Goal: Task Accomplishment & Management: Use online tool/utility

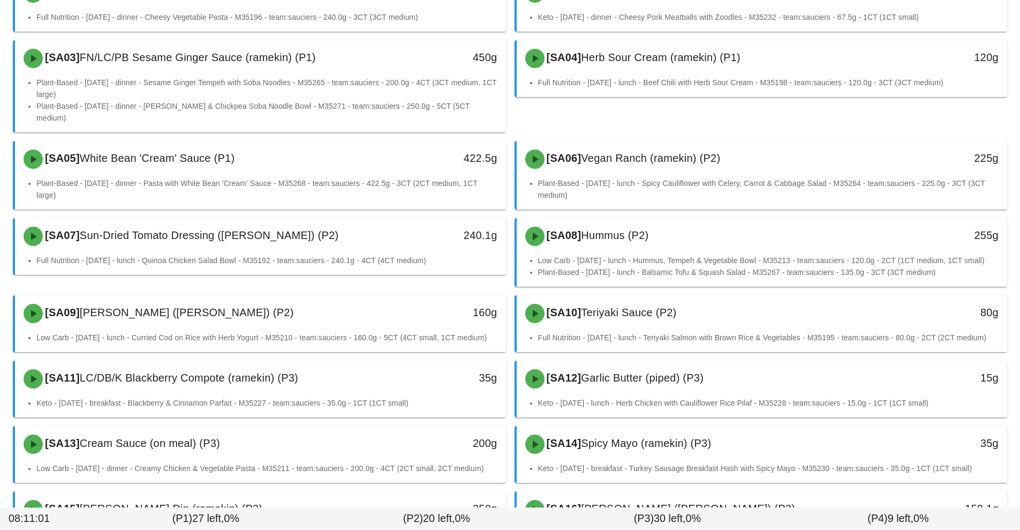
scroll to position [167, 0]
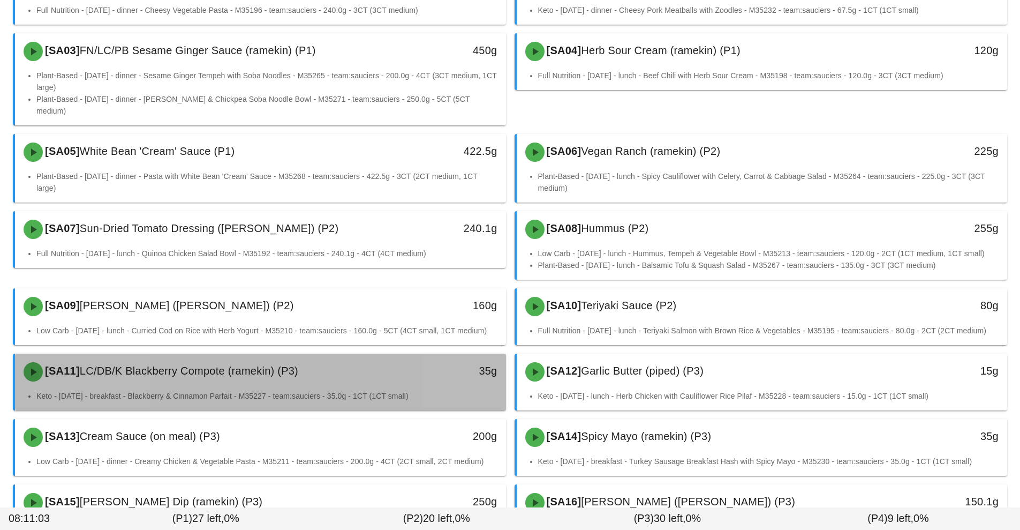
click at [356, 370] on div "[SA11] LC/DB/K Blackberry Compote (ramekin) (P3)" at bounding box center [199, 372] width 365 height 32
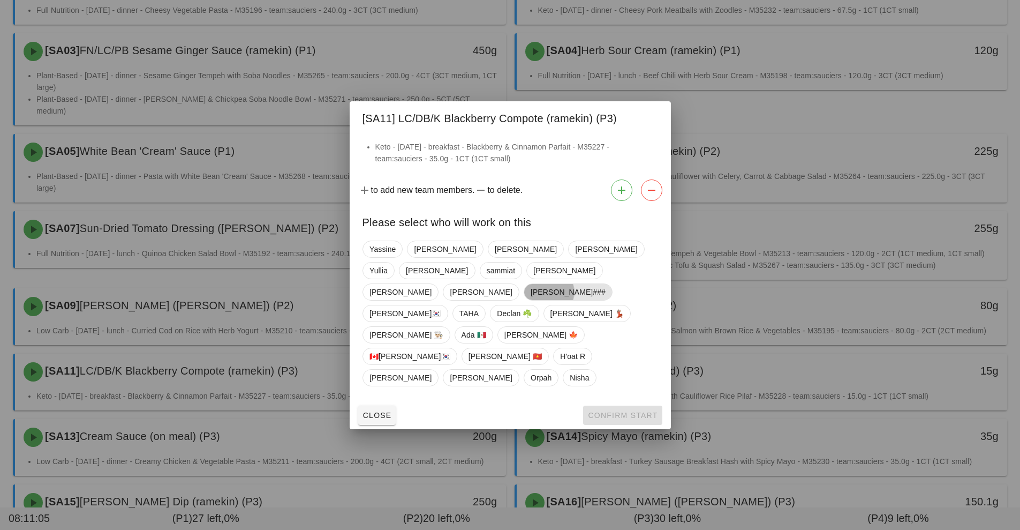
click at [530, 288] on span "[PERSON_NAME]###" at bounding box center [567, 292] width 75 height 16
click at [627, 411] on span "Confirm Start" at bounding box center [623, 415] width 70 height 9
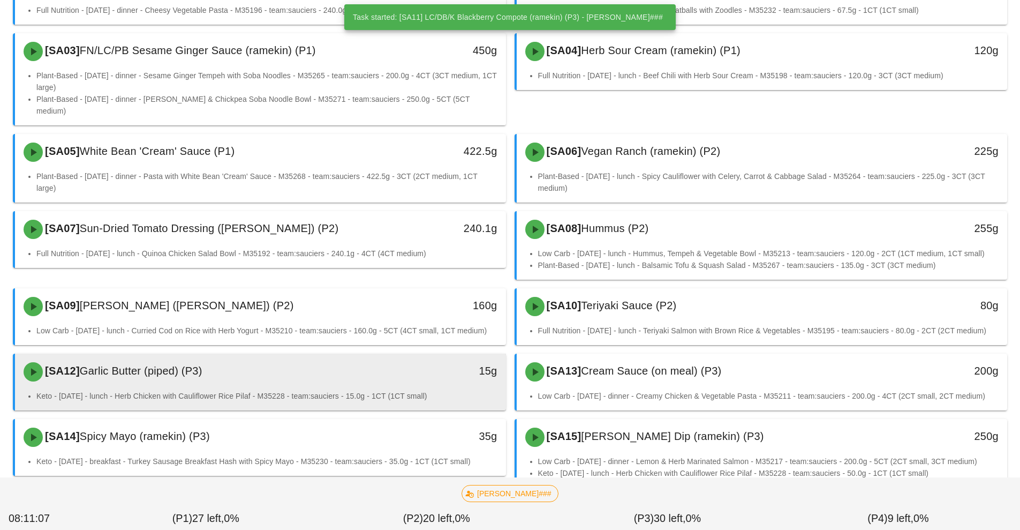
click at [401, 373] on div "15g" at bounding box center [443, 372] width 122 height 32
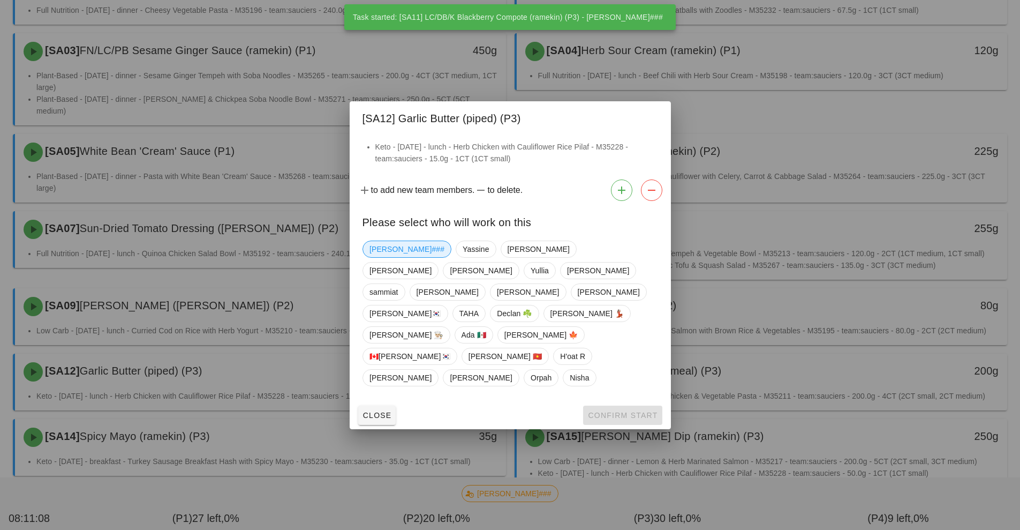
click at [390, 257] on span "[PERSON_NAME]###" at bounding box center [407, 249] width 75 height 16
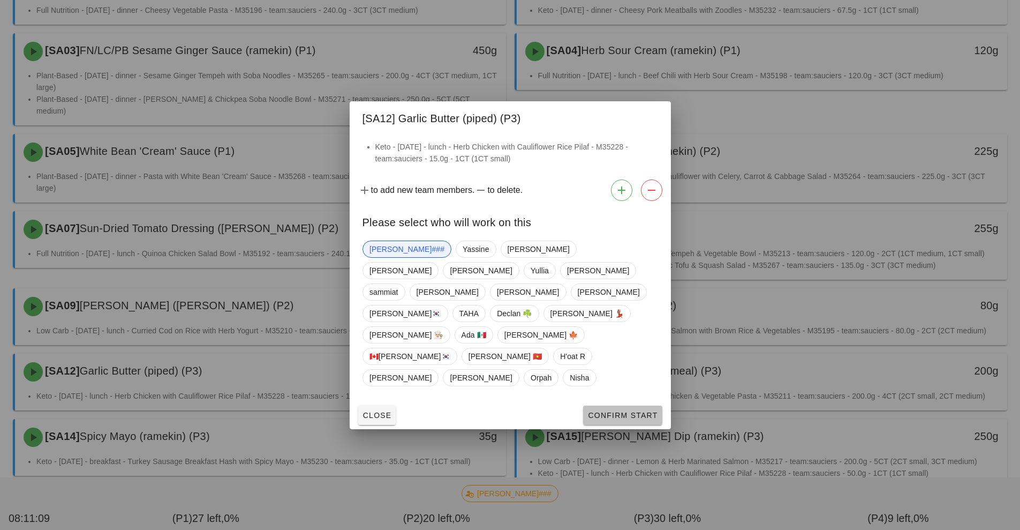
click at [610, 411] on span "Confirm Start" at bounding box center [623, 415] width 70 height 9
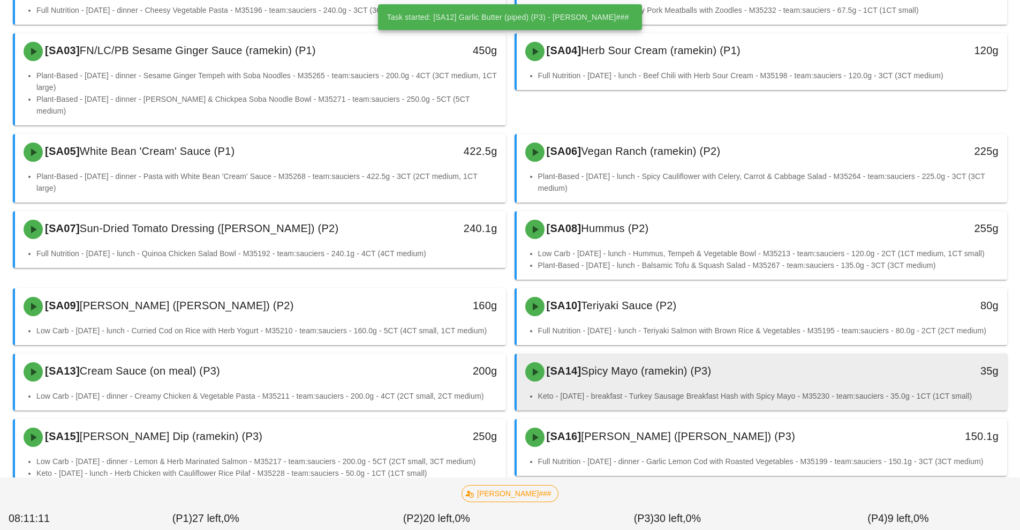
click at [615, 373] on div "[SA14] Spicy Mayo (ramekin) (P3)" at bounding box center [701, 372] width 365 height 32
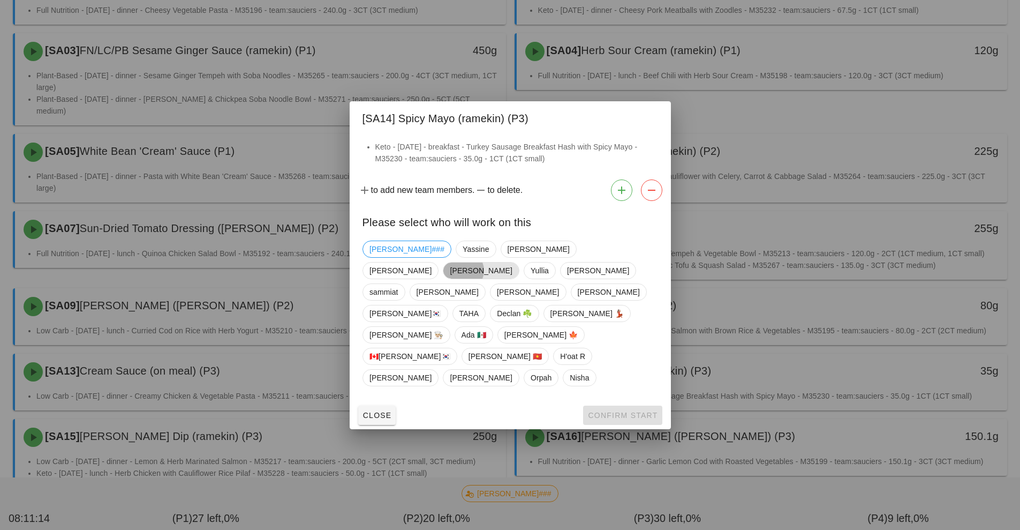
click at [512, 266] on span "[PERSON_NAME]" at bounding box center [481, 270] width 62 height 16
click at [613, 411] on span "Confirm Start" at bounding box center [623, 415] width 70 height 9
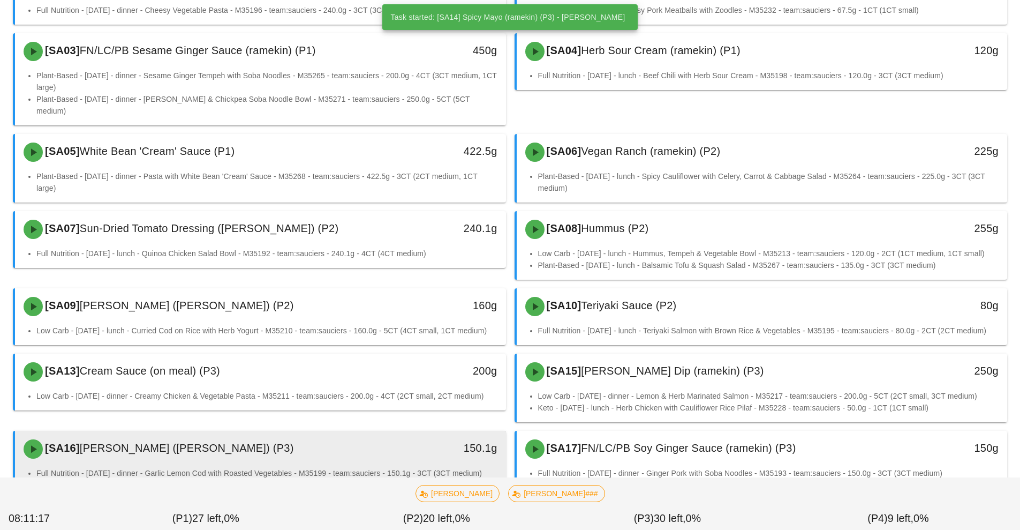
click at [392, 439] on div "150.1g" at bounding box center [442, 447] width 109 height 17
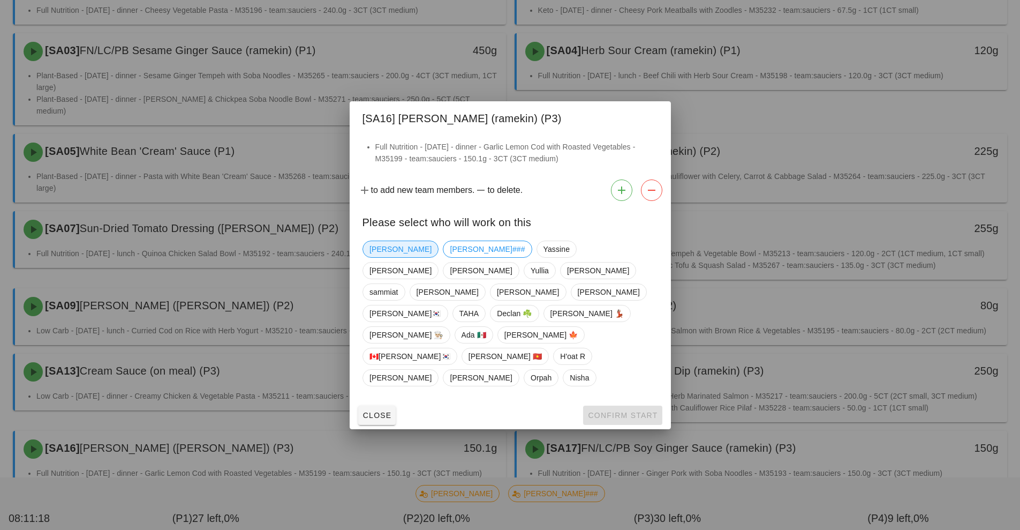
click at [383, 257] on span "[PERSON_NAME]" at bounding box center [401, 249] width 62 height 16
click at [618, 411] on span "Confirm Start" at bounding box center [623, 415] width 70 height 9
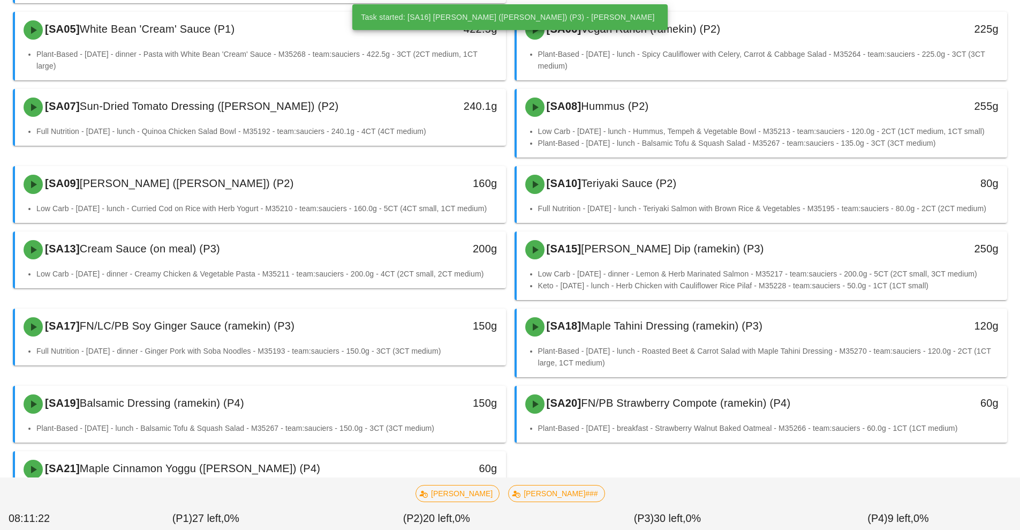
scroll to position [290, 0]
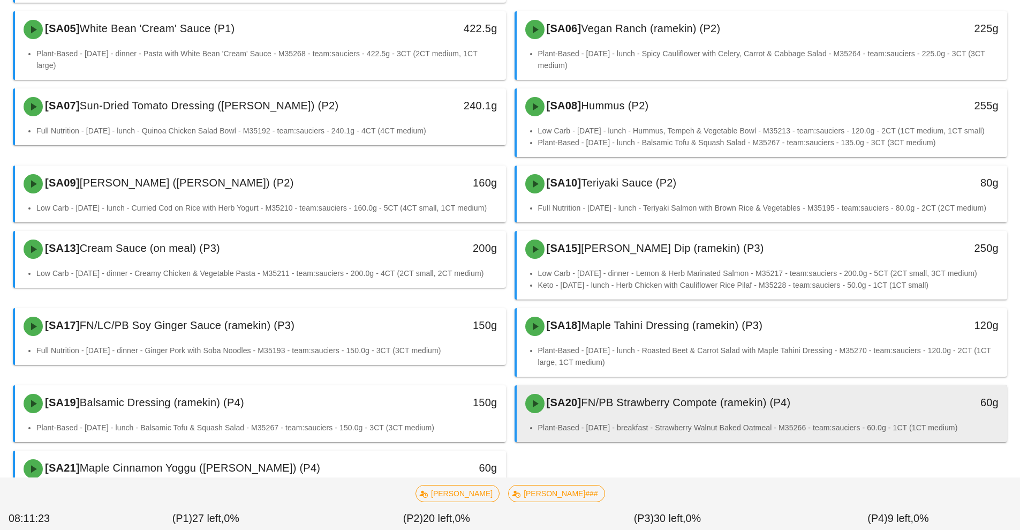
click at [612, 399] on div "[SA20] FN/PB Strawberry Compote (ramekin) (P4)" at bounding box center [701, 403] width 365 height 32
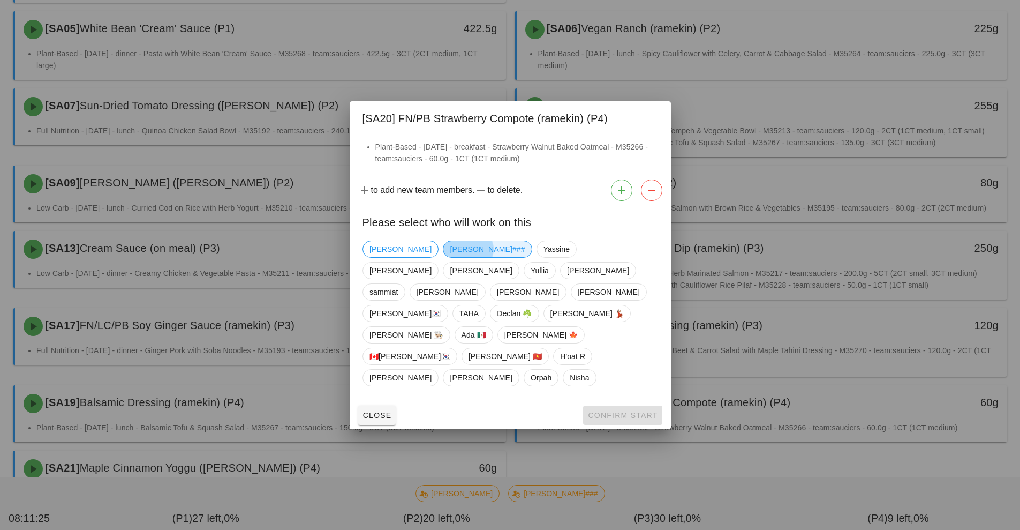
click at [450, 257] on span "[PERSON_NAME]###" at bounding box center [487, 249] width 75 height 16
click at [623, 411] on span "Confirm Start" at bounding box center [623, 415] width 70 height 9
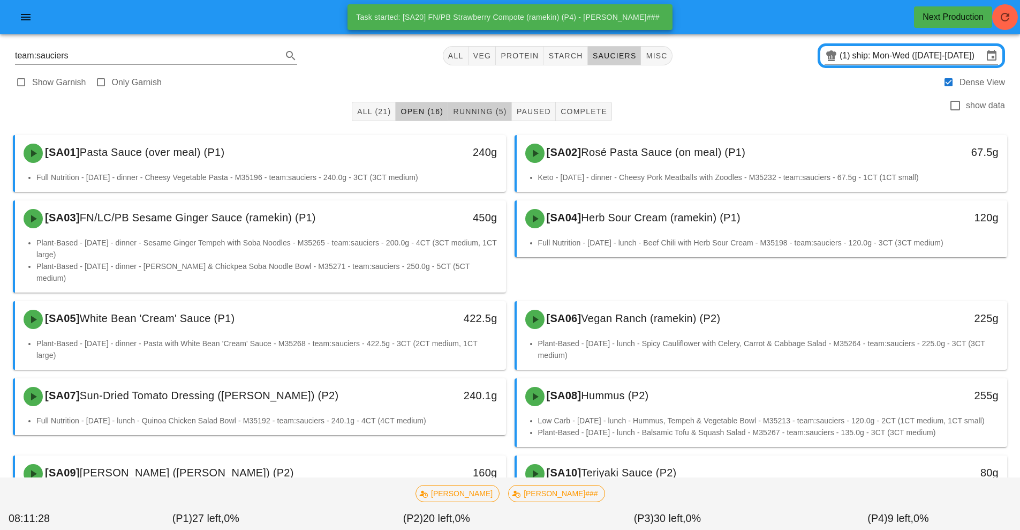
click at [475, 120] on button "Running (5)" at bounding box center [479, 111] width 63 height 19
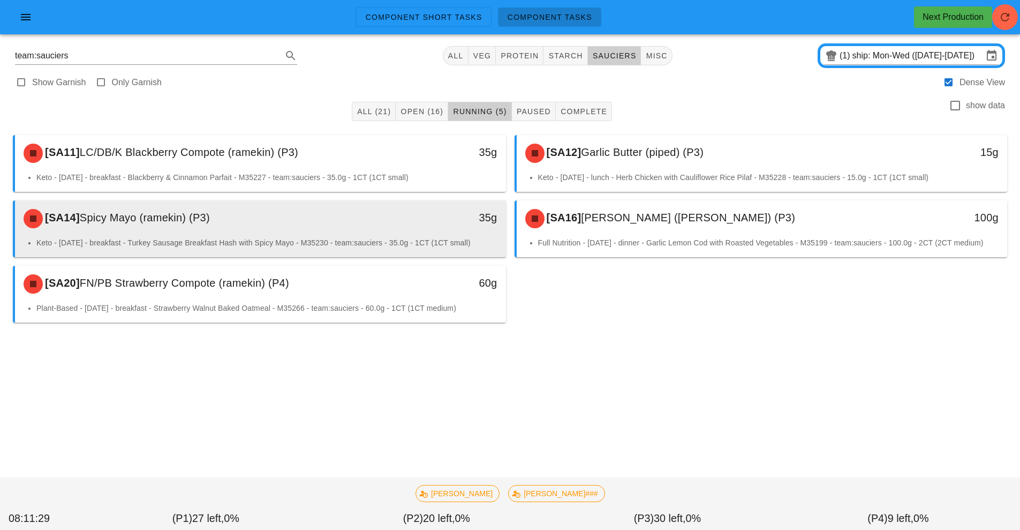
click at [422, 231] on div "35g" at bounding box center [443, 218] width 122 height 32
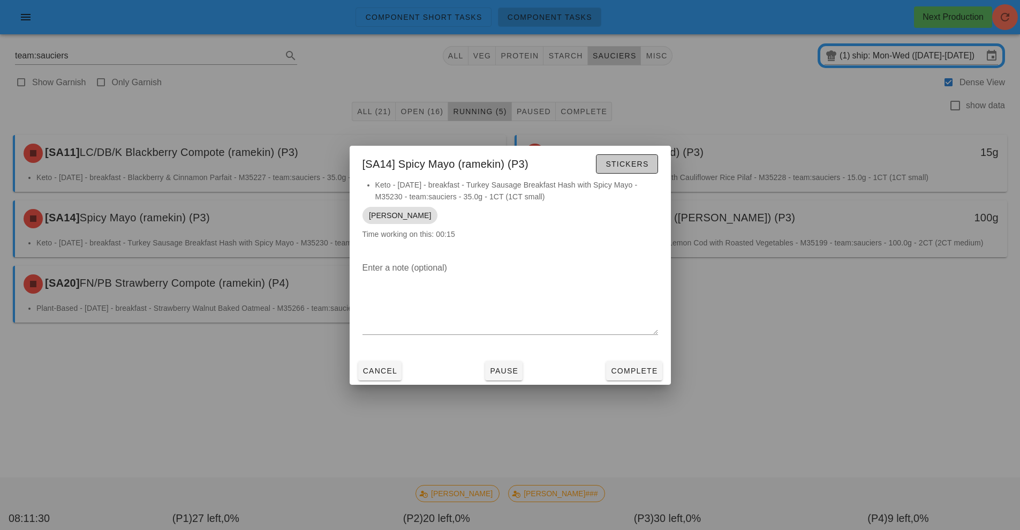
click at [632, 162] on span "Stickers" at bounding box center [626, 164] width 43 height 9
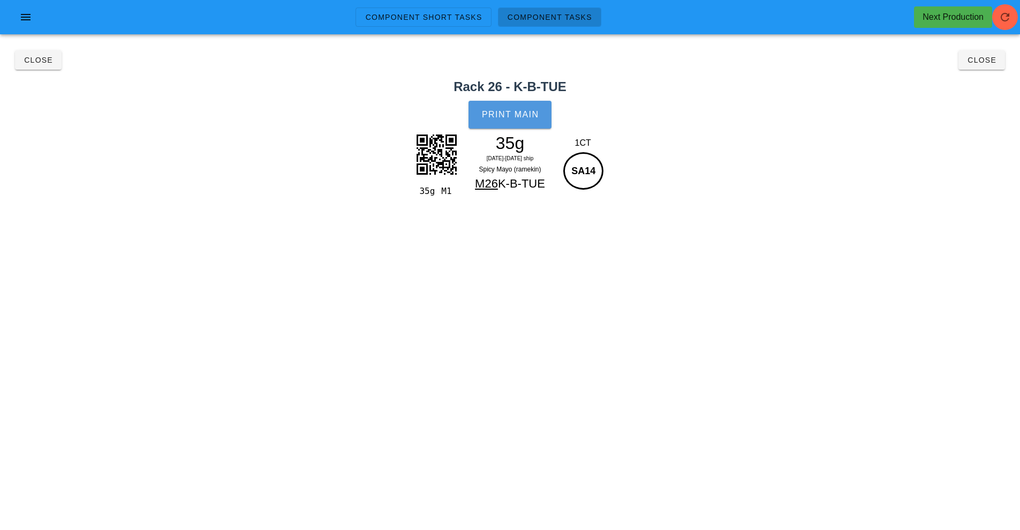
click at [509, 125] on button "Print Main" at bounding box center [510, 115] width 82 height 28
click at [25, 63] on span "Close" at bounding box center [38, 60] width 29 height 9
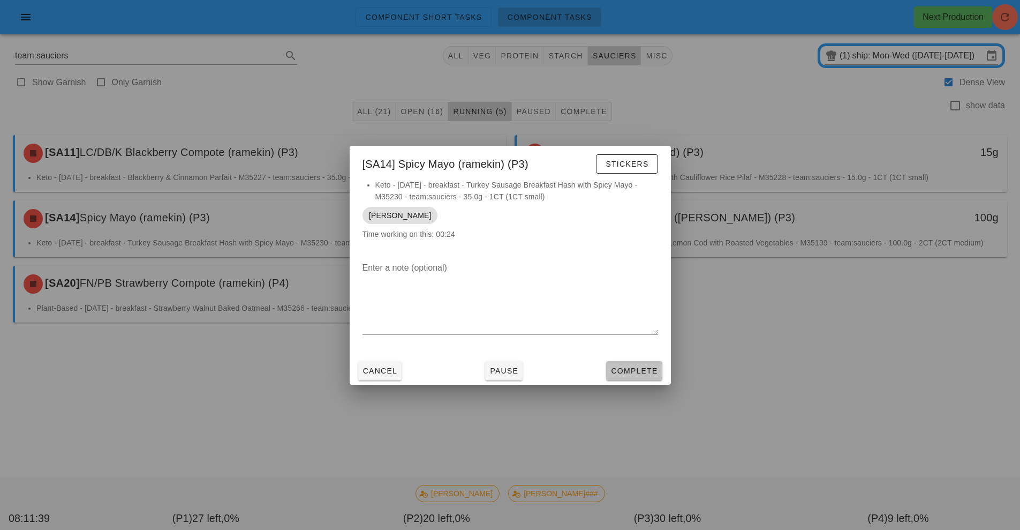
click at [635, 366] on span "Complete" at bounding box center [634, 370] width 47 height 9
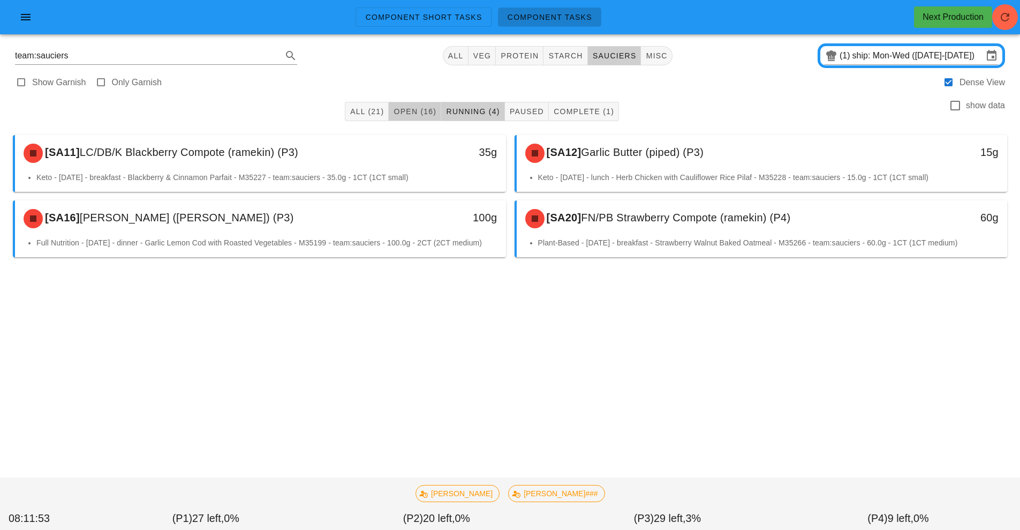
click at [424, 114] on span "Open (16)" at bounding box center [414, 111] width 43 height 9
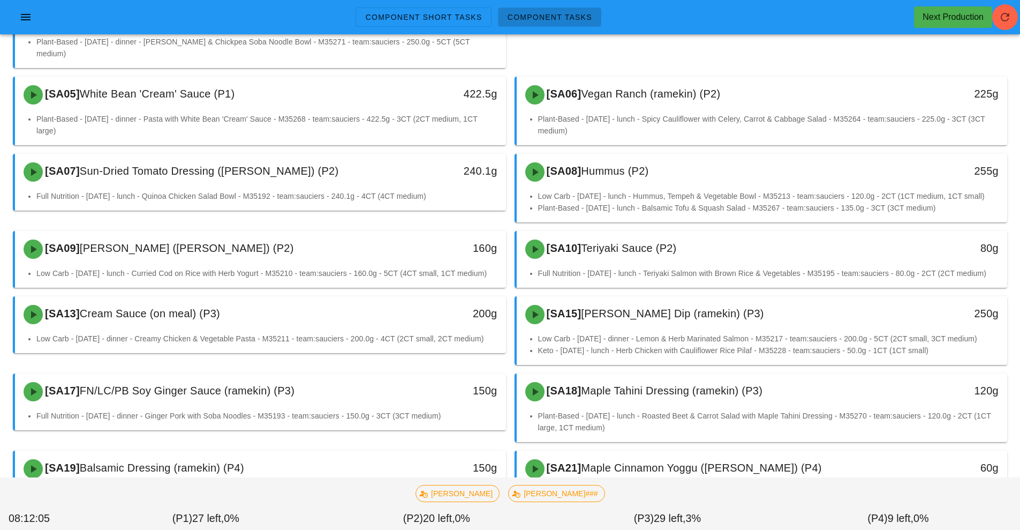
scroll to position [221, 0]
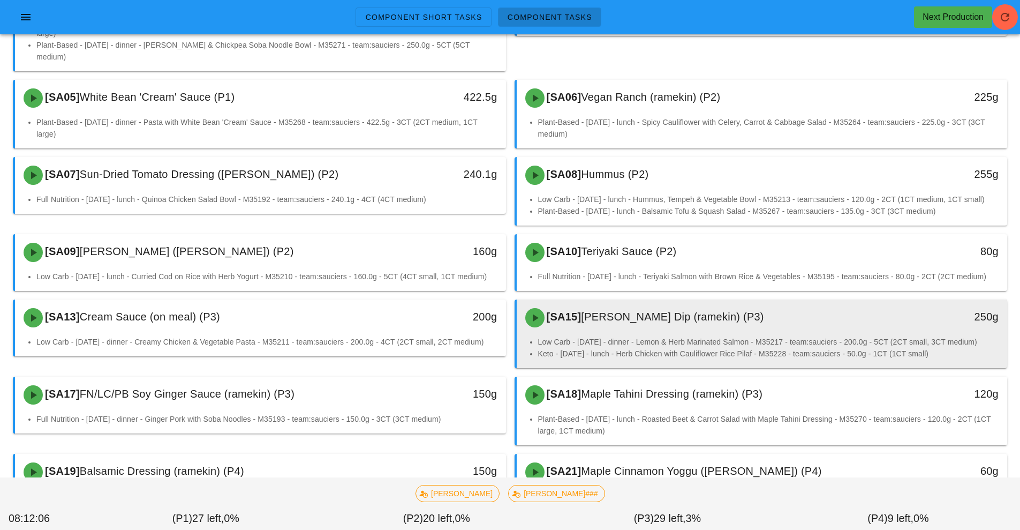
click at [670, 336] on li "Low Carb - [DATE] - dinner - Lemon & Herb Marinated Salmon - M35217 - team:sauc…" at bounding box center [768, 342] width 461 height 12
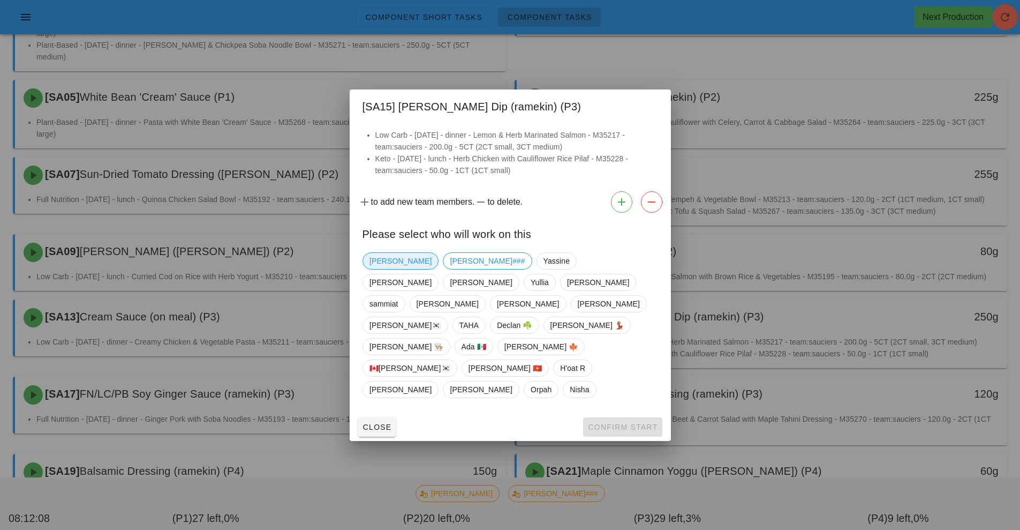
click at [377, 269] on span "[PERSON_NAME]" at bounding box center [401, 261] width 62 height 16
click at [626, 423] on span "Confirm Start" at bounding box center [623, 427] width 70 height 9
